Goal: Check status

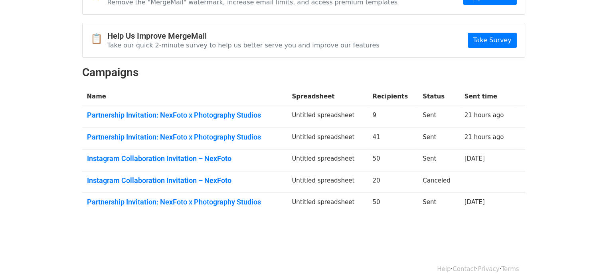
scroll to position [64, 0]
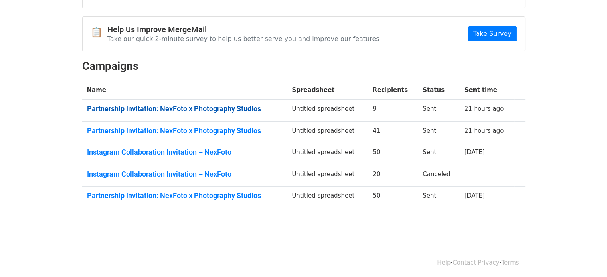
click at [238, 110] on link "Partnership Invitation: NexFoto x Photography Studios" at bounding box center [185, 109] width 196 height 9
click at [201, 128] on link "Partnership Invitation: NexFoto x Photography Studios" at bounding box center [185, 130] width 196 height 9
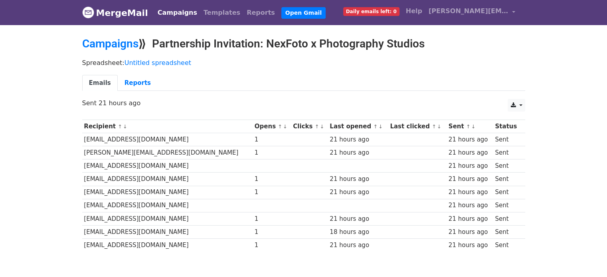
scroll to position [27, 0]
